Goal: Find specific page/section: Find specific page/section

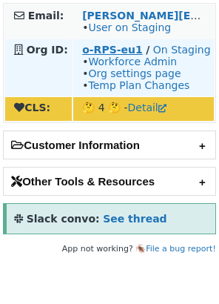
click at [96, 46] on strong "o-RPS-eu1" at bounding box center [112, 50] width 61 height 12
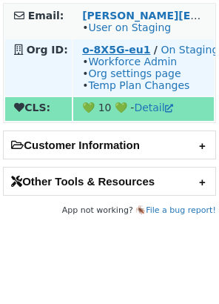
click at [84, 54] on strong "o-8X5G-eu1" at bounding box center [116, 50] width 68 height 12
click at [97, 52] on strong "o-8X5G-eu1" at bounding box center [116, 50] width 68 height 12
